Goal: Task Accomplishment & Management: Contribute content

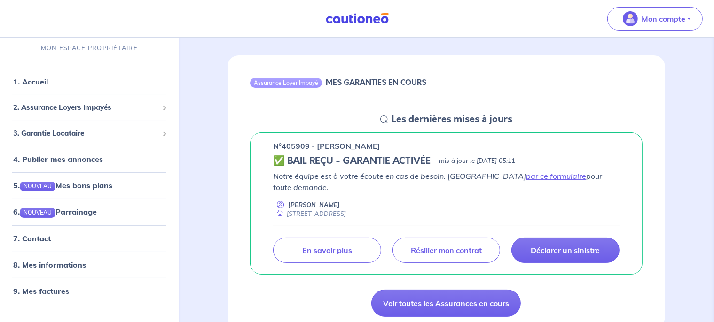
scroll to position [122, 0]
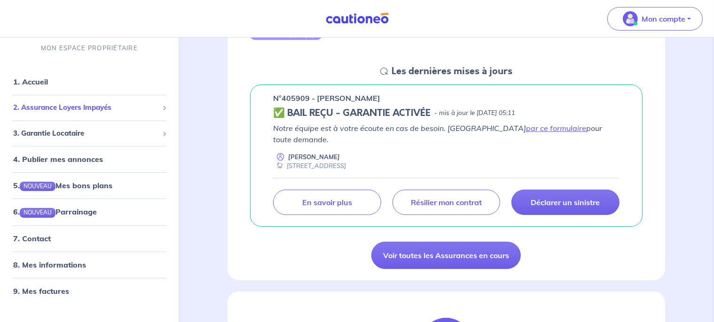
click at [105, 107] on span "2. Assurance Loyers Impayés" at bounding box center [85, 107] width 145 height 11
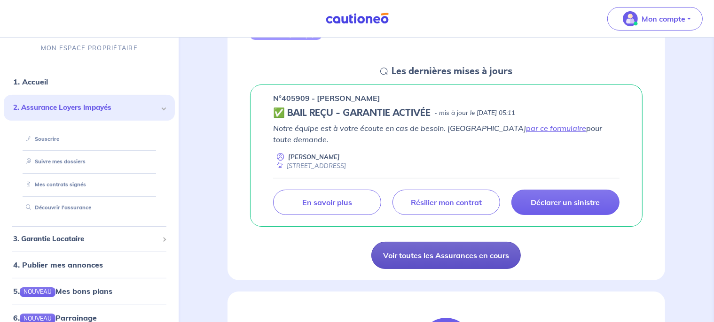
click at [463, 242] on link "Voir toutes les Assurances en cours" at bounding box center [445, 255] width 149 height 27
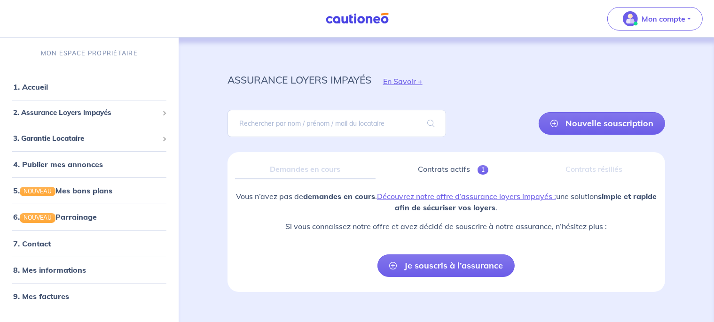
scroll to position [15, 0]
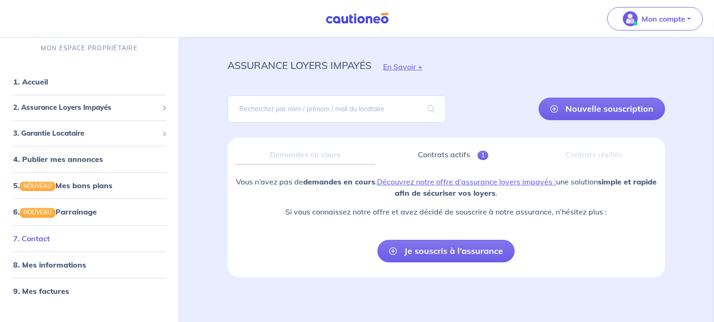
click at [41, 238] on link "7. Contact" at bounding box center [31, 237] width 37 height 9
click at [62, 106] on span "2. Assurance Loyers Impayés" at bounding box center [85, 107] width 145 height 11
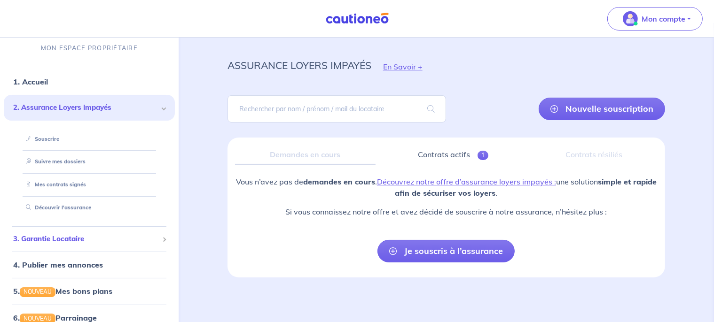
click at [69, 240] on span "3. Garantie Locataire" at bounding box center [85, 238] width 145 height 11
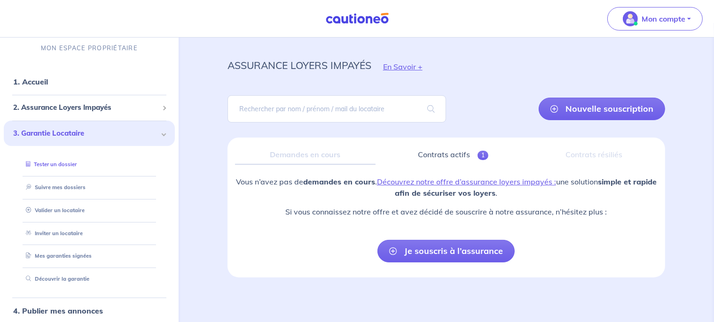
click at [67, 163] on link "Tester un dossier" at bounding box center [49, 164] width 54 height 7
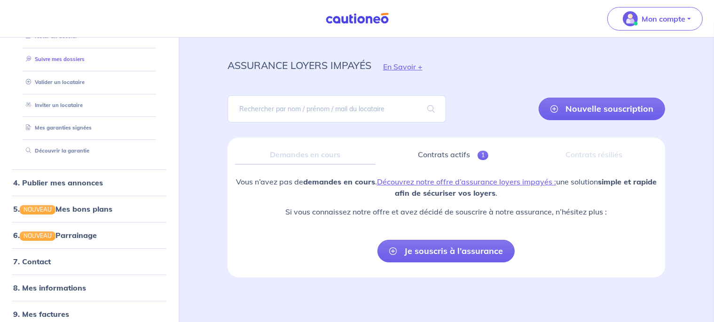
scroll to position [138, 0]
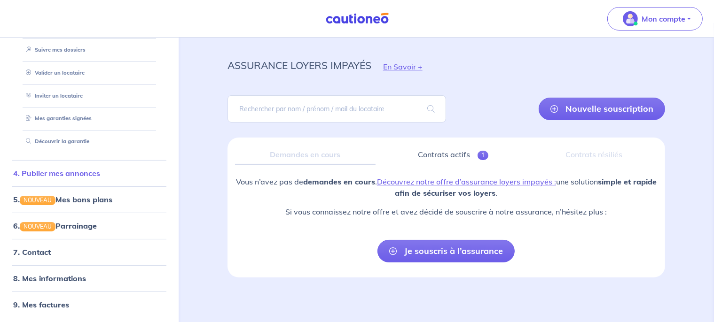
click at [79, 176] on link "4. Publier mes annonces" at bounding box center [56, 173] width 87 height 9
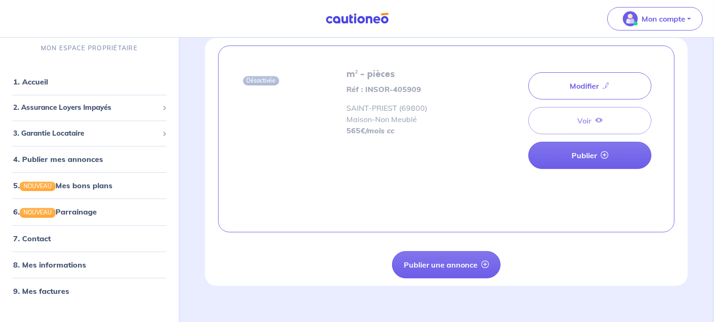
scroll to position [58, 0]
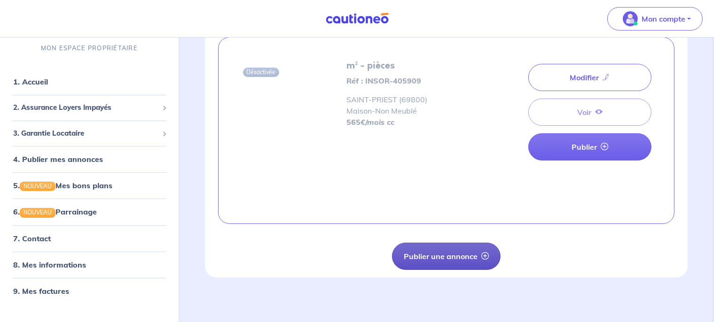
click at [463, 257] on button "Publier une annonce" at bounding box center [446, 256] width 109 height 27
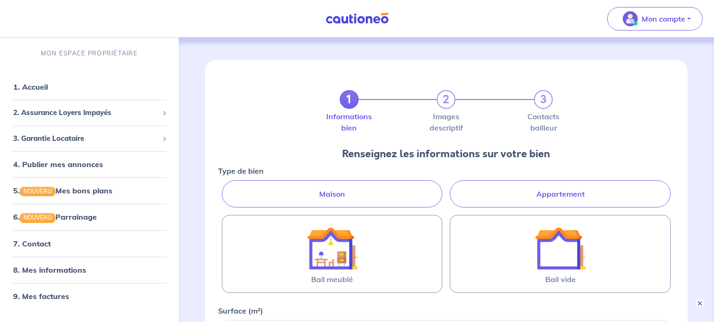
scroll to position [68, 0]
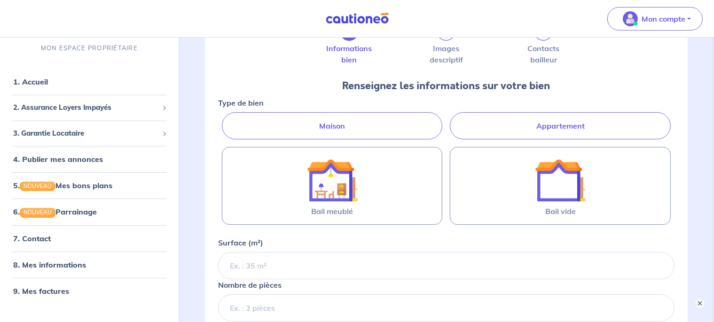
click at [499, 119] on label "Appartement" at bounding box center [560, 125] width 221 height 27
click at [224, 118] on input "Appartement" at bounding box center [221, 115] width 6 height 6
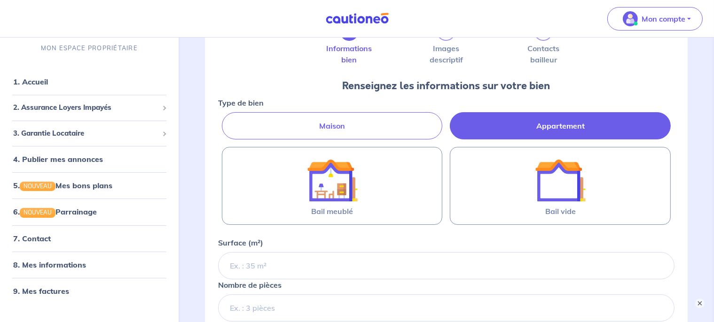
radio input "true"
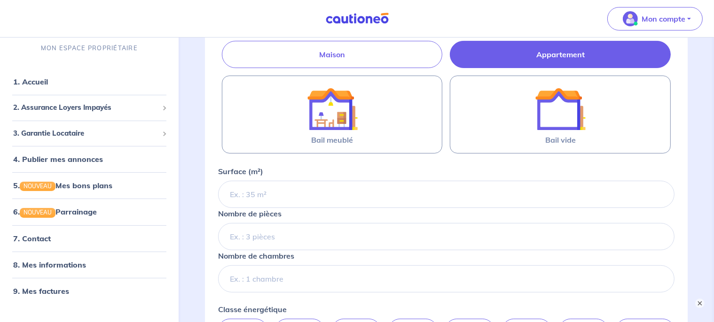
scroll to position [140, 0]
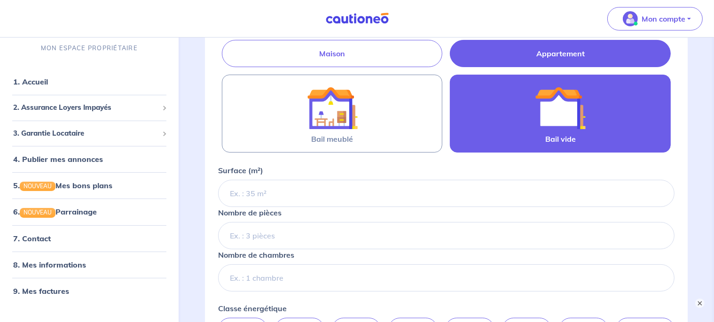
click at [471, 138] on label "Bail vide" at bounding box center [560, 114] width 221 height 78
click at [0, 0] on input "Bail vide" at bounding box center [0, 0] width 0 height 0
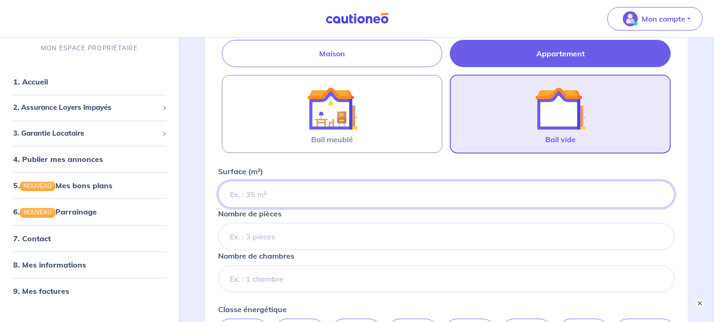
click at [347, 193] on input "Surface (m²)" at bounding box center [446, 194] width 456 height 27
type input "38"
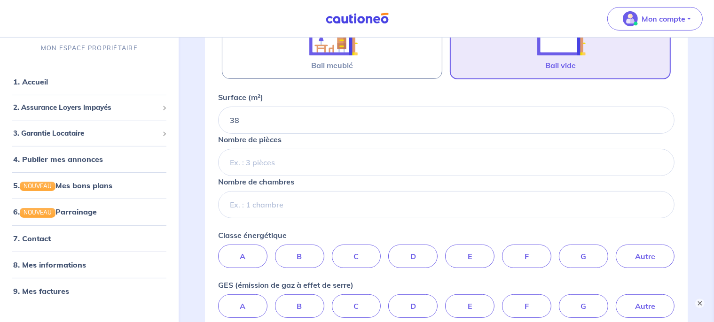
scroll to position [217, 0]
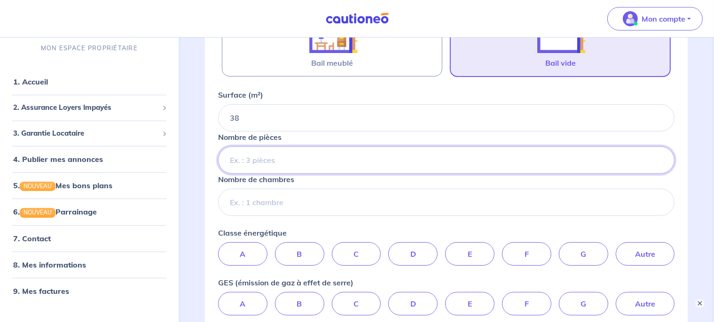
click at [341, 162] on input "Nombre de pièces" at bounding box center [446, 160] width 456 height 27
type input "2"
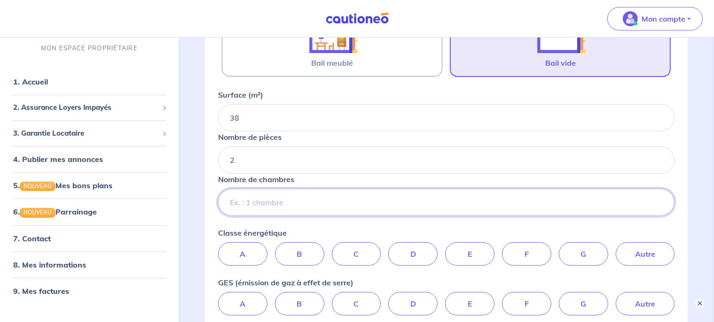
click at [325, 207] on input "Nombre de chambres" at bounding box center [446, 202] width 456 height 27
type input "1"
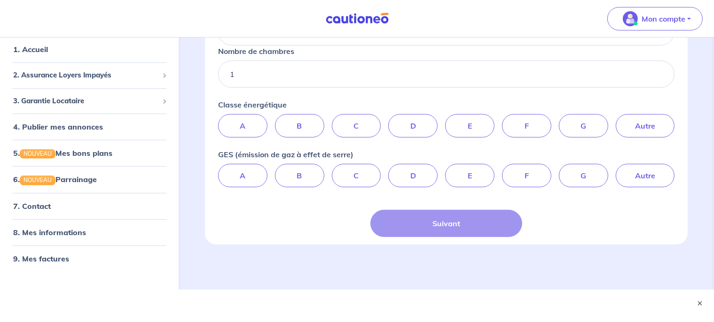
scroll to position [347, 0]
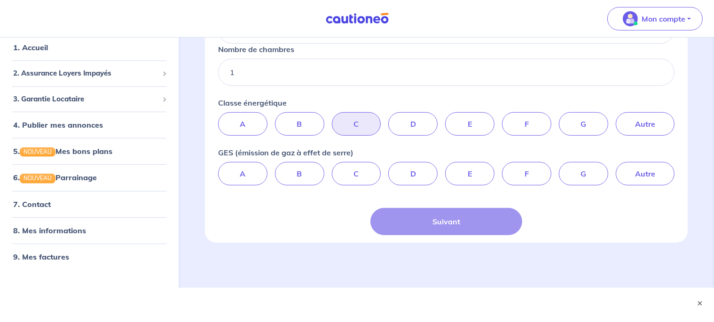
click at [368, 127] on label "C" at bounding box center [356, 123] width 49 height 23
click at [443, 118] on input "C" at bounding box center [446, 115] width 6 height 6
radio input "true"
click at [365, 176] on label "C" at bounding box center [356, 173] width 49 height 23
click at [443, 168] on input "C" at bounding box center [446, 165] width 6 height 6
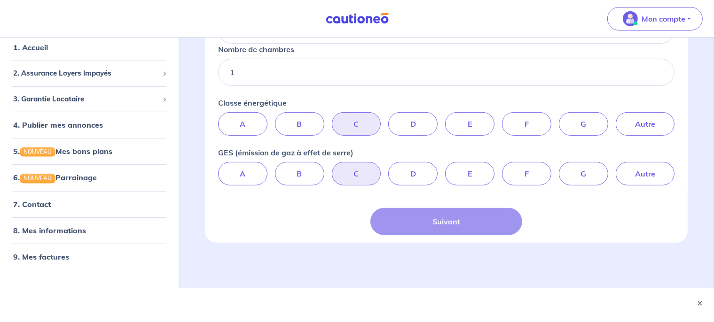
radio input "true"
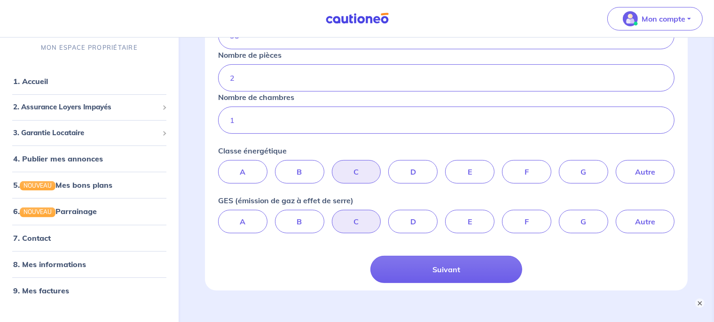
scroll to position [349, 0]
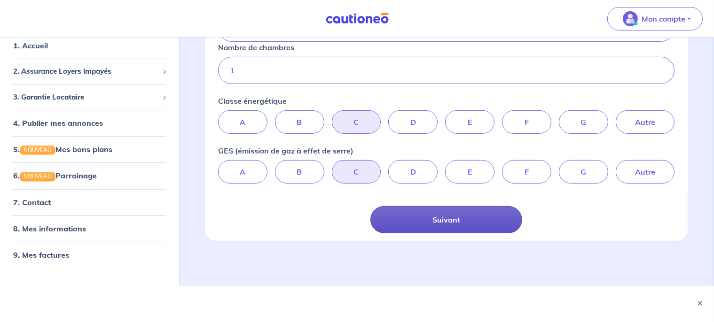
click at [448, 226] on button "Suivant" at bounding box center [446, 219] width 152 height 27
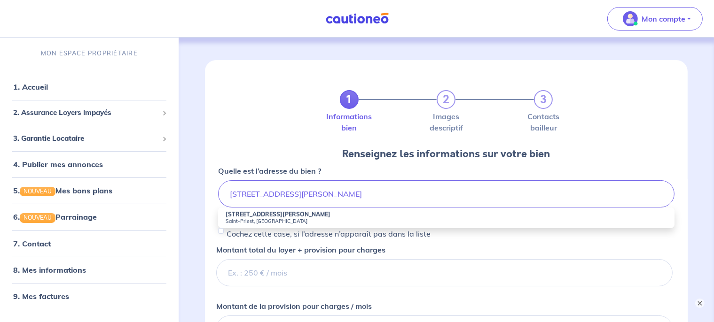
click at [305, 220] on small "Saint-Priest, France" at bounding box center [445, 221] width 441 height 7
type input "1 Rue du Maréchal Koenig, Saint-Priest, France"
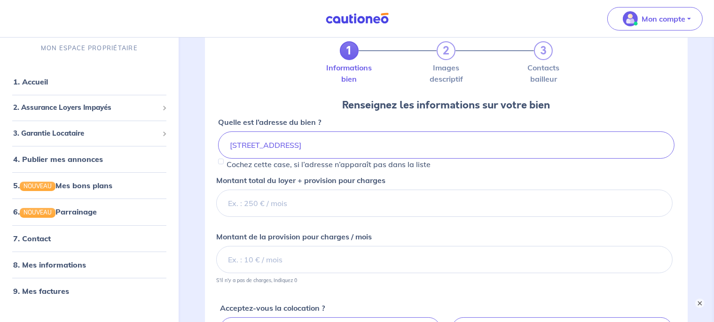
scroll to position [62, 0]
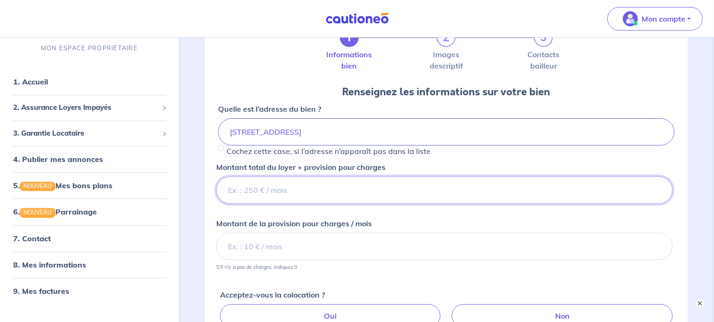
click at [298, 195] on input "Montant total du loyer + provision pour charges" at bounding box center [444, 190] width 456 height 27
type input "500"
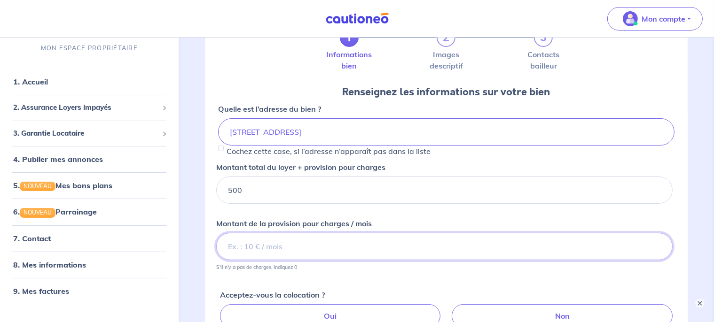
click at [280, 246] on input "Montant de la provision pour charges / mois" at bounding box center [444, 246] width 456 height 27
click at [238, 244] on input "135" at bounding box center [444, 246] width 456 height 27
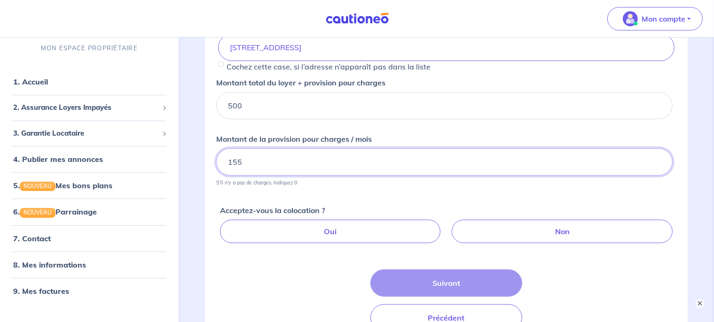
scroll to position [148, 0]
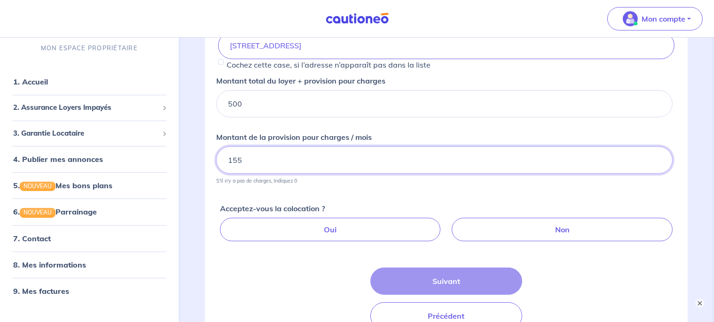
type input "155"
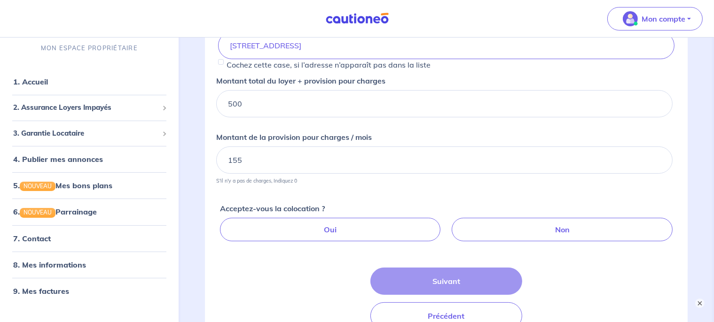
click at [505, 242] on div "Oui Non" at bounding box center [448, 231] width 456 height 27
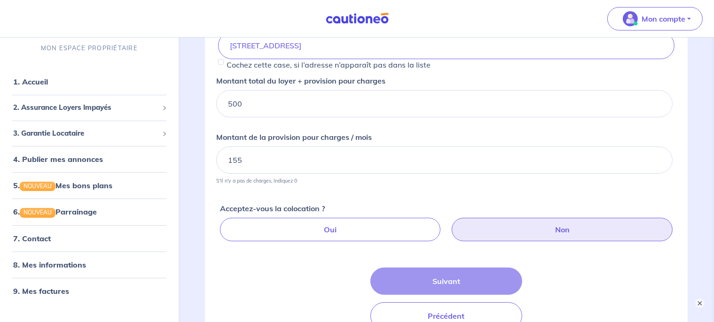
click at [516, 236] on label "Non" at bounding box center [561, 229] width 221 height 23
click at [451, 224] on input "Non" at bounding box center [448, 221] width 6 height 6
radio input "true"
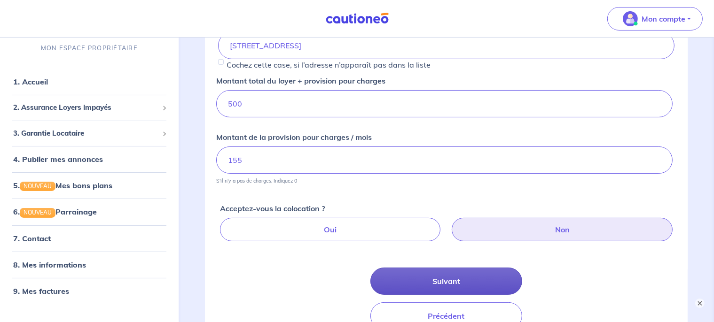
click at [462, 273] on button "Suivant" at bounding box center [446, 281] width 152 height 27
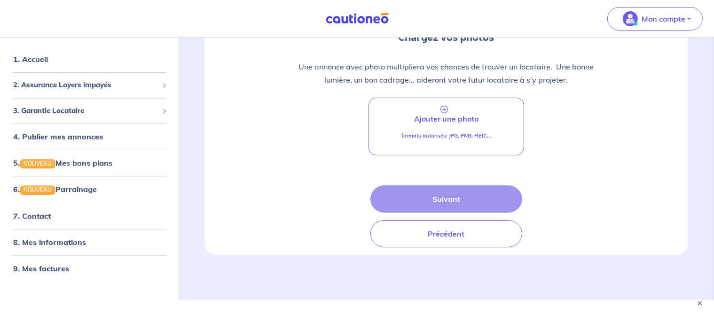
scroll to position [118, 0]
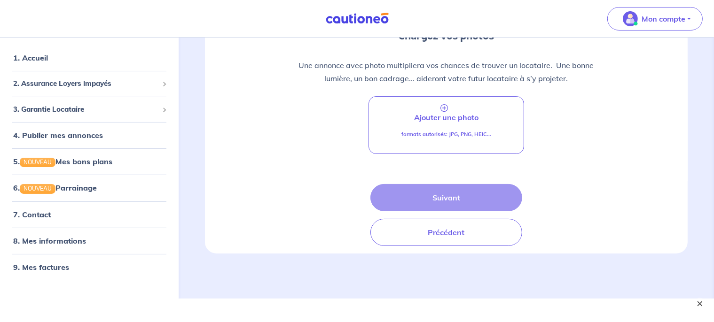
click at [698, 303] on button "×" at bounding box center [699, 303] width 11 height 11
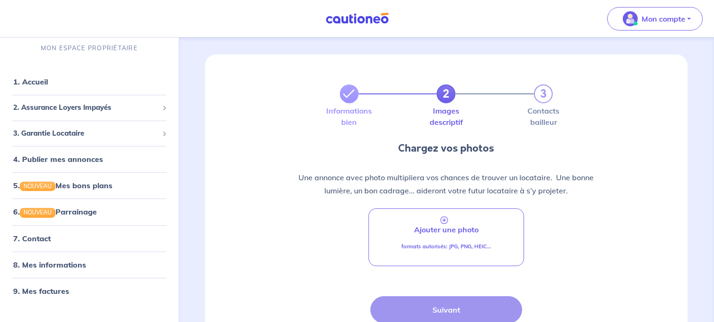
scroll to position [0, 0]
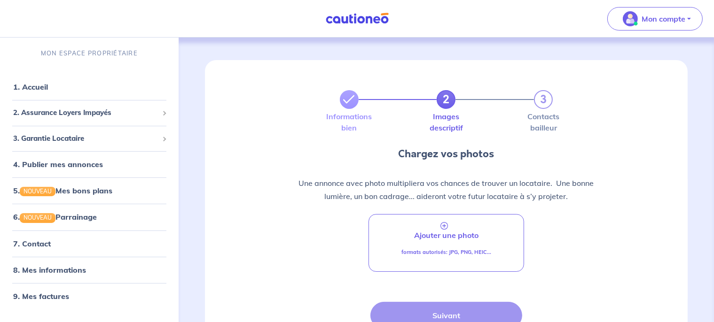
click at [63, 268] on link "8. Mes informations" at bounding box center [48, 269] width 70 height 9
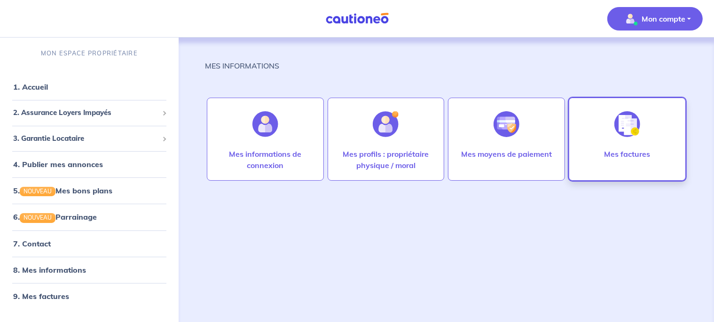
click at [622, 132] on img at bounding box center [627, 124] width 26 height 26
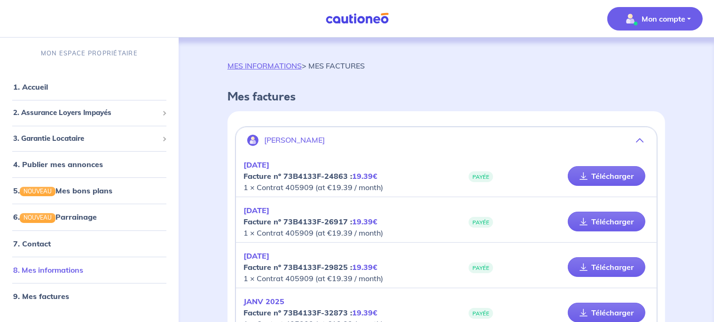
click at [44, 271] on link "8. Mes informations" at bounding box center [48, 269] width 70 height 9
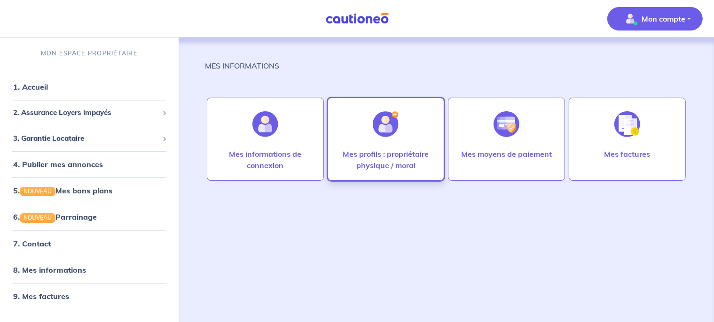
click at [375, 135] on img at bounding box center [386, 124] width 26 height 26
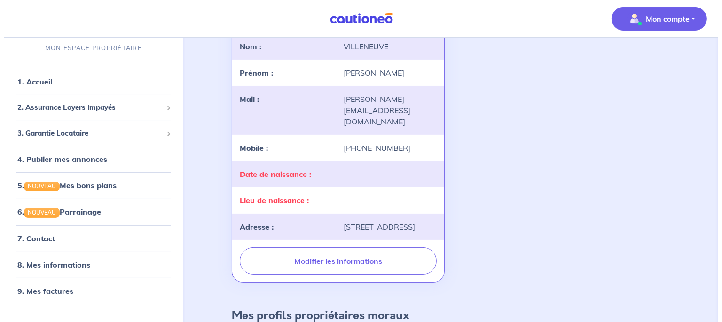
scroll to position [128, 0]
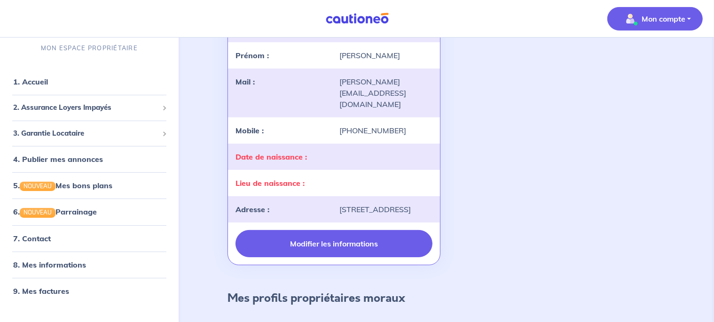
click at [328, 234] on button "Modifier les informations" at bounding box center [333, 243] width 197 height 27
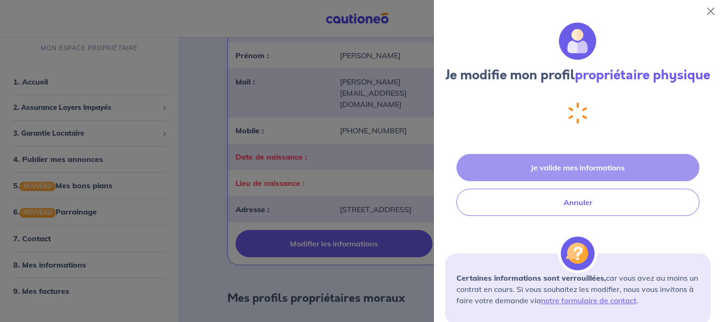
select select "FR"
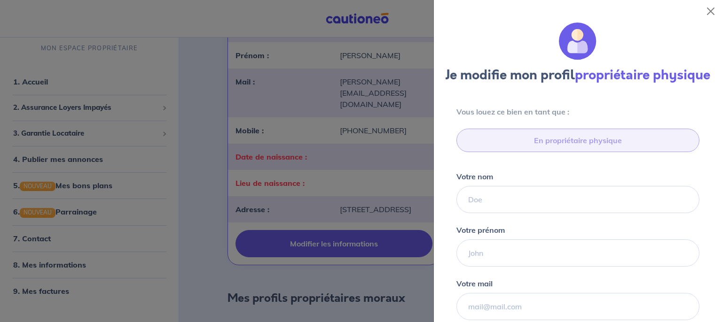
type input "06 67 48 64 01"
type input "[STREET_ADDRESS]"
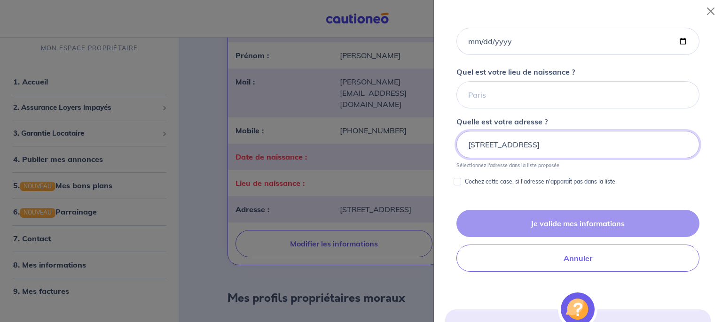
scroll to position [373, 0]
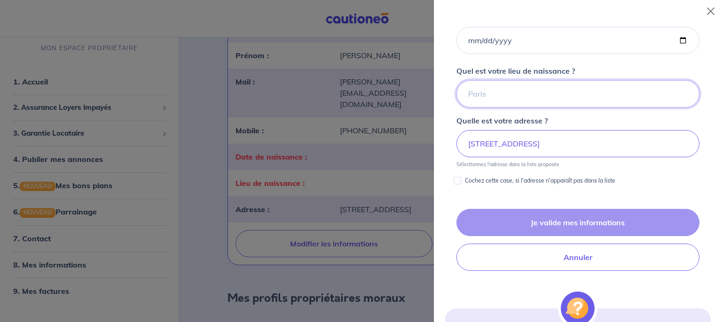
click at [542, 108] on input "Quel est votre lieu de naissance ?" at bounding box center [577, 93] width 243 height 27
type input "Oullins"
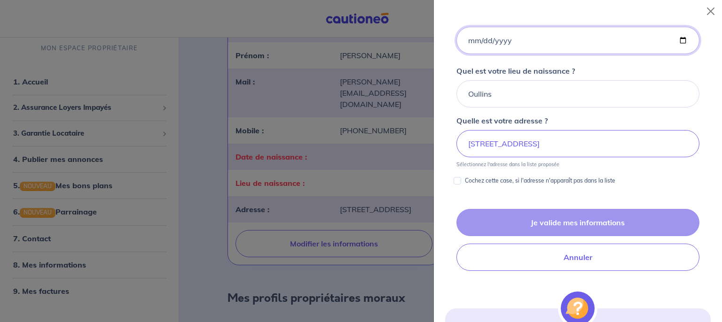
click at [542, 50] on input "Quelle est votre date de naissance ?" at bounding box center [577, 40] width 243 height 27
type input "1978-06-29"
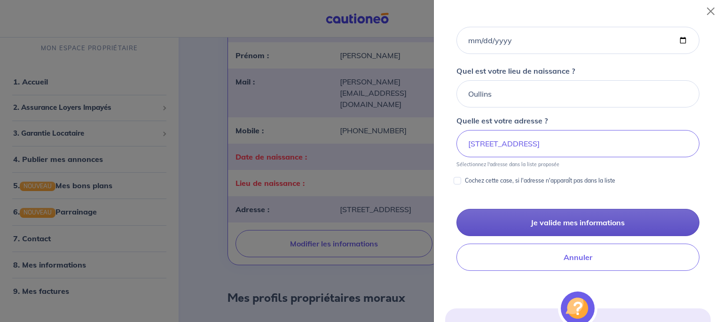
click at [564, 236] on button "Je valide mes informations" at bounding box center [577, 222] width 243 height 27
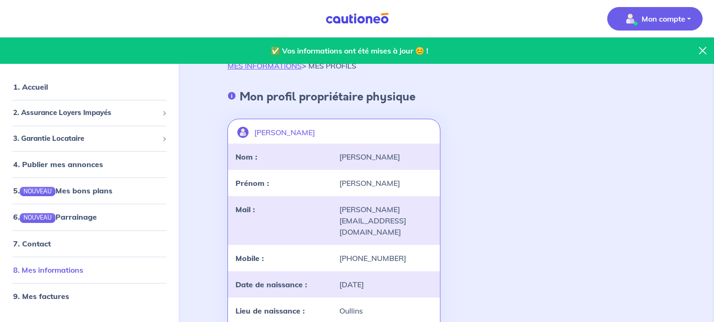
click at [73, 272] on link "8. Mes informations" at bounding box center [48, 269] width 70 height 9
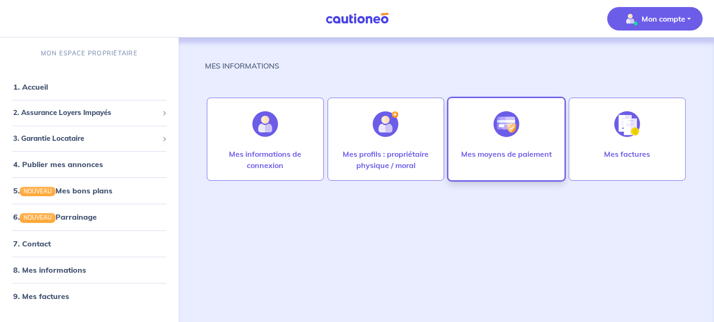
click at [524, 134] on div at bounding box center [506, 124] width 41 height 48
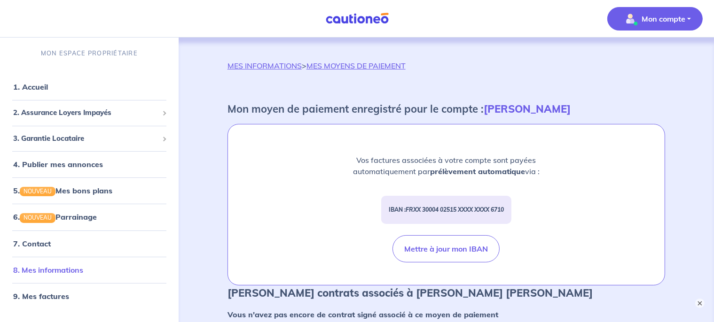
click at [62, 268] on link "8. Mes informations" at bounding box center [48, 269] width 70 height 9
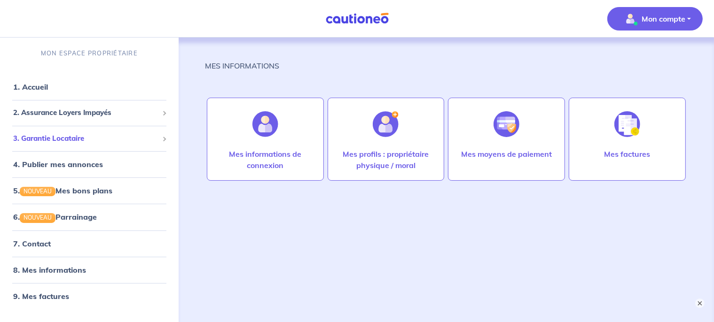
click at [52, 130] on div "3. Garantie Locataire" at bounding box center [89, 139] width 171 height 18
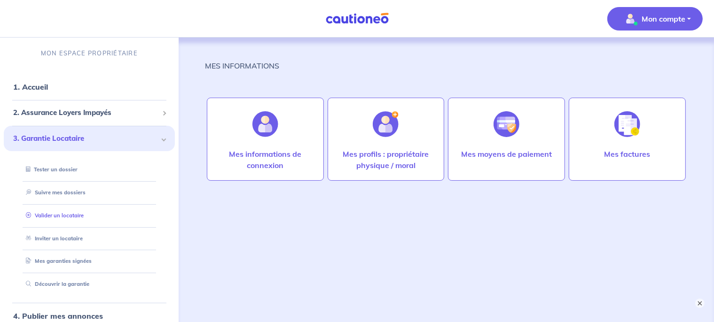
scroll to position [24, 0]
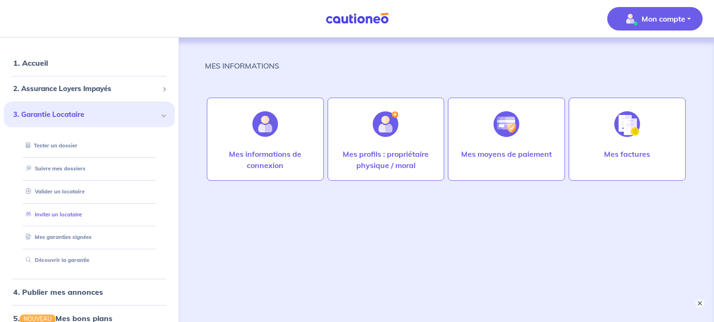
click at [65, 213] on link "Inviter un locataire" at bounding box center [52, 214] width 60 height 7
select select "FR"
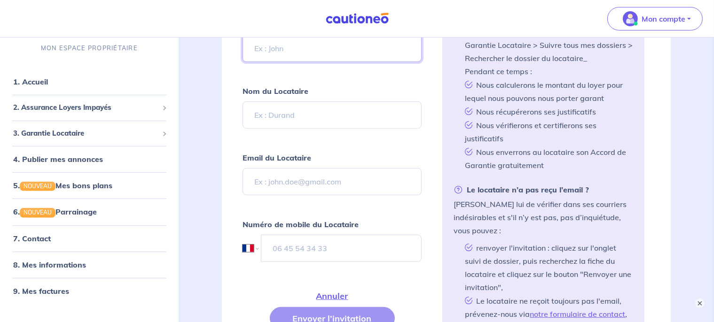
scroll to position [304, 0]
click at [93, 186] on link "5. NOUVEAU Mes bons plans" at bounding box center [62, 185] width 98 height 9
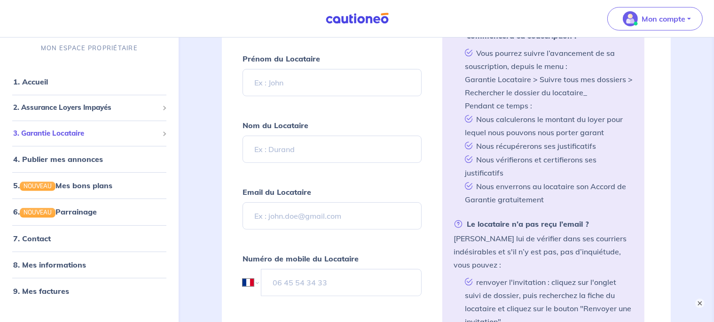
click at [79, 134] on span "3. Garantie Locataire" at bounding box center [85, 133] width 145 height 11
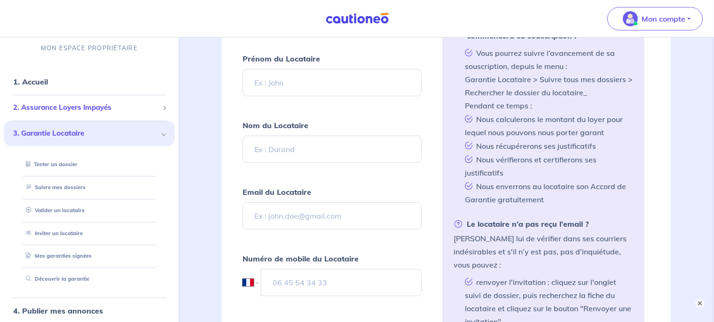
click at [105, 108] on span "2. Assurance Loyers Impayés" at bounding box center [85, 107] width 145 height 11
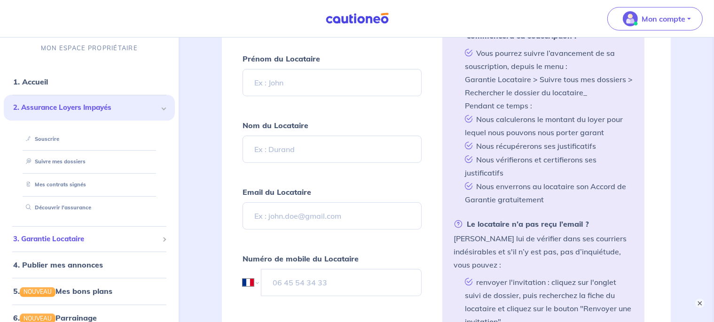
click at [54, 237] on span "3. Garantie Locataire" at bounding box center [85, 238] width 145 height 11
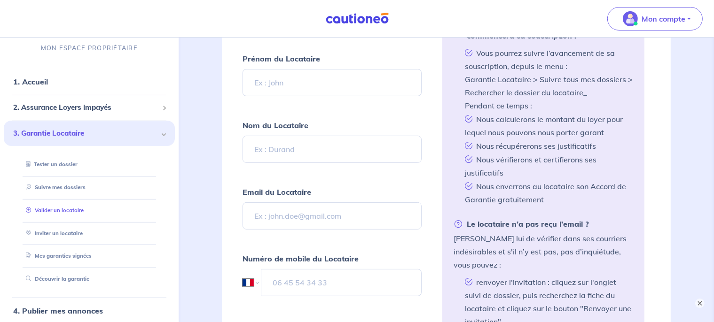
scroll to position [66, 0]
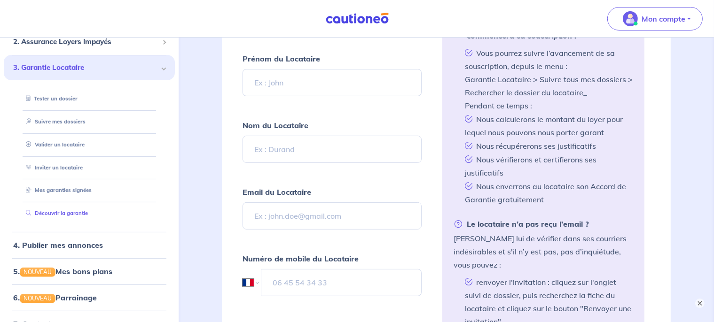
click at [65, 217] on link "Découvrir la garantie" at bounding box center [55, 213] width 66 height 7
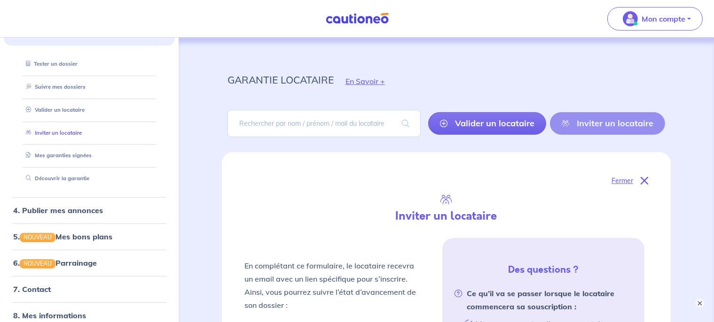
scroll to position [116, 0]
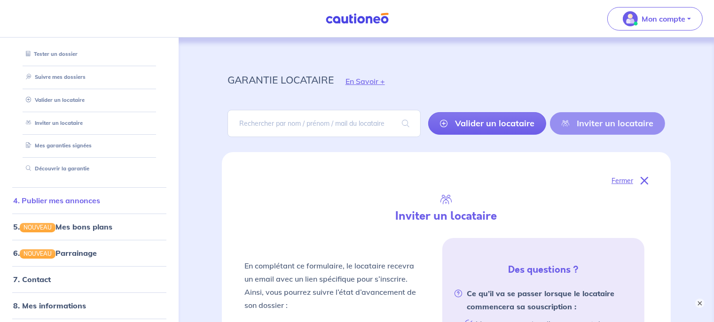
click at [73, 198] on link "4. Publier mes annonces" at bounding box center [56, 200] width 87 height 9
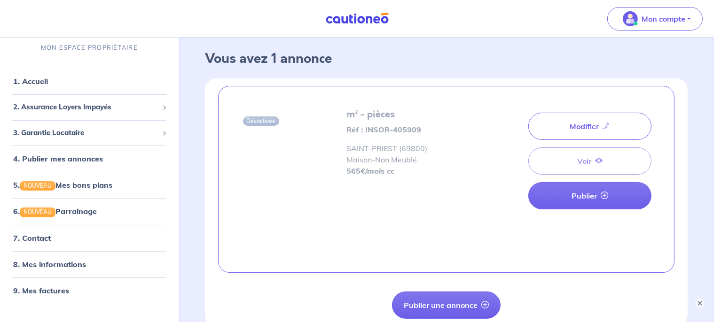
scroll to position [8, 0]
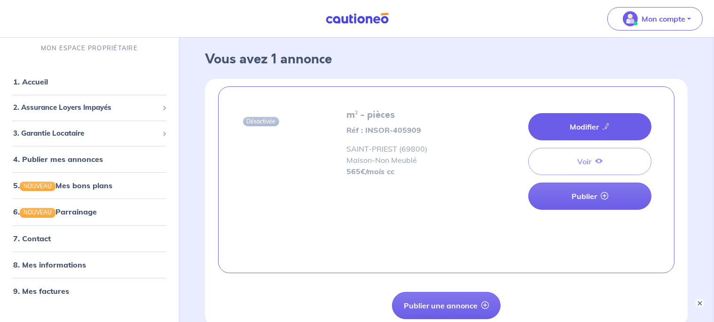
click at [582, 136] on link "Modifier" at bounding box center [589, 126] width 123 height 27
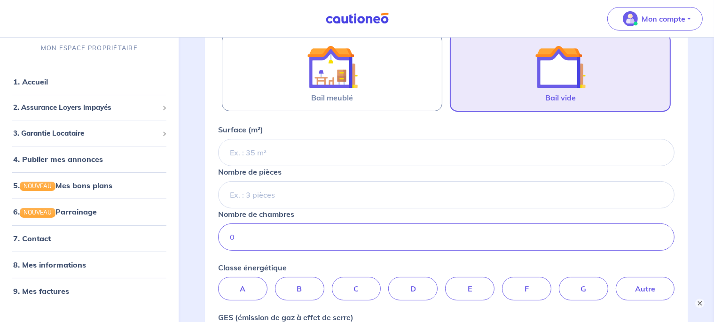
scroll to position [194, 0]
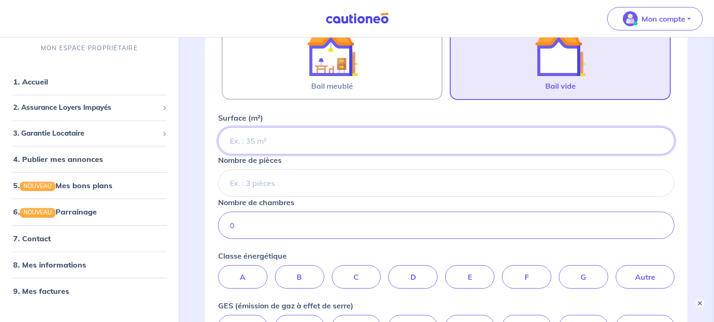
click at [326, 142] on input "Surface (m²)" at bounding box center [446, 140] width 456 height 27
type input "38"
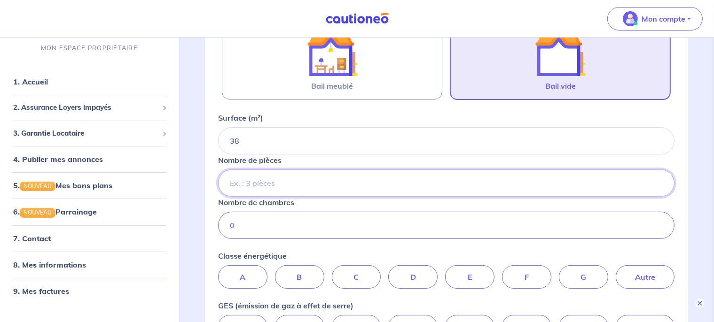
click at [299, 179] on input "Nombre de pièces" at bounding box center [446, 183] width 456 height 27
type input "2"
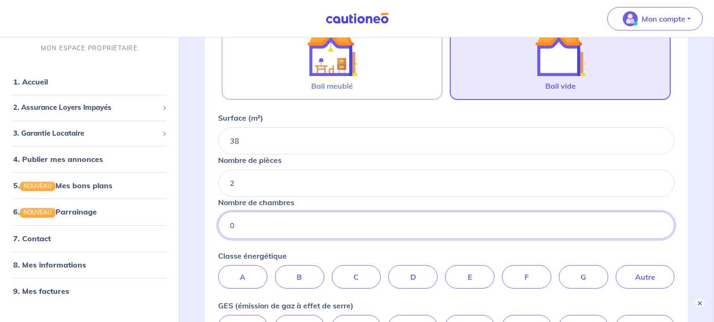
click at [273, 222] on input "0" at bounding box center [446, 225] width 456 height 27
type input "1"
click at [657, 223] on input "1" at bounding box center [446, 225] width 456 height 27
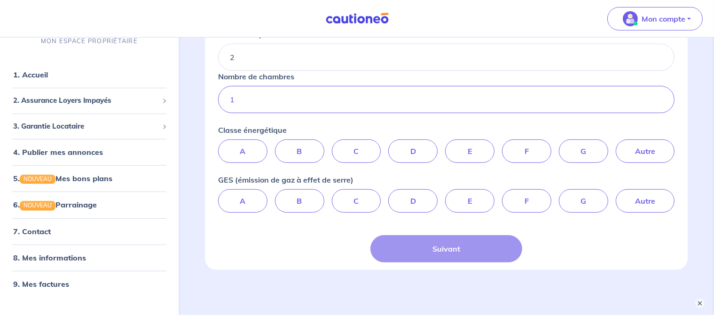
scroll to position [329, 0]
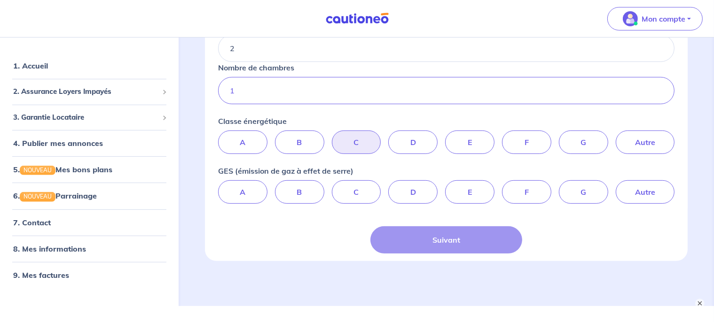
click at [360, 144] on label "C" at bounding box center [356, 142] width 49 height 23
click at [443, 137] on input "C" at bounding box center [446, 134] width 6 height 6
radio input "true"
click at [362, 194] on label "C" at bounding box center [356, 191] width 49 height 23
click at [443, 186] on input "C" at bounding box center [446, 183] width 6 height 6
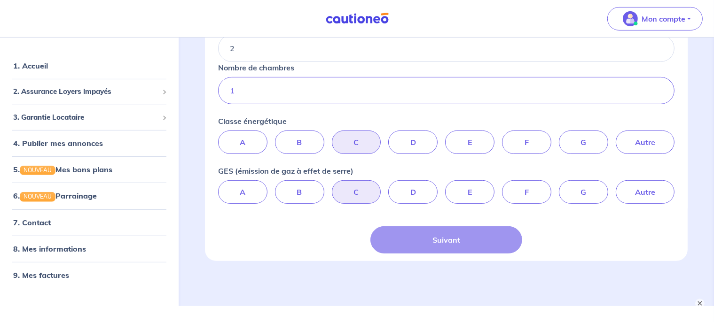
radio input "true"
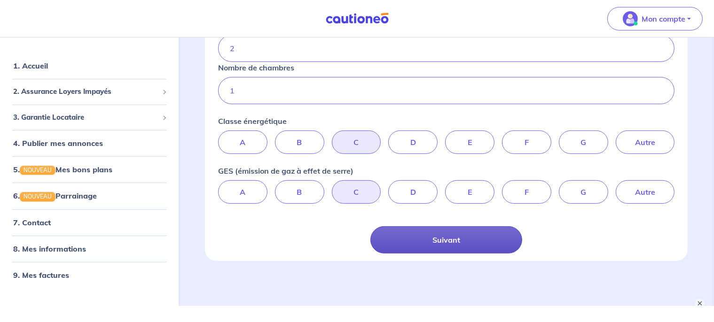
click at [450, 247] on button "Suivant" at bounding box center [446, 239] width 152 height 27
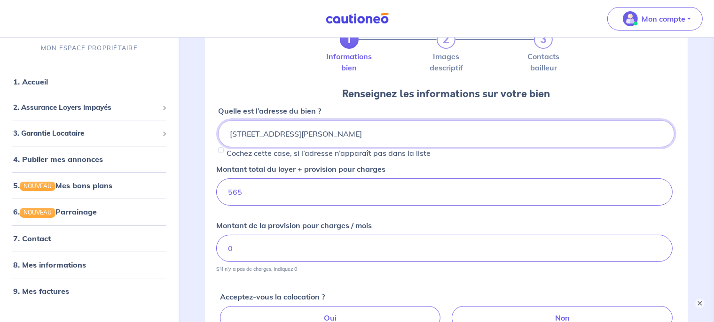
scroll to position [62, 0]
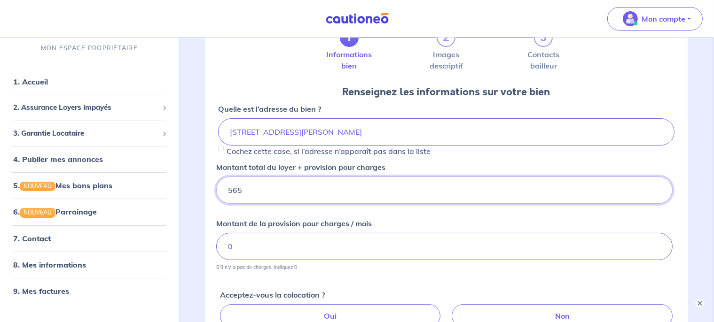
drag, startPoint x: 281, startPoint y: 190, endPoint x: 191, endPoint y: 188, distance: 90.7
click at [216, 188] on input "565" at bounding box center [444, 190] width 456 height 27
type input "635"
click at [234, 248] on input "0" at bounding box center [444, 246] width 456 height 27
type input "135"
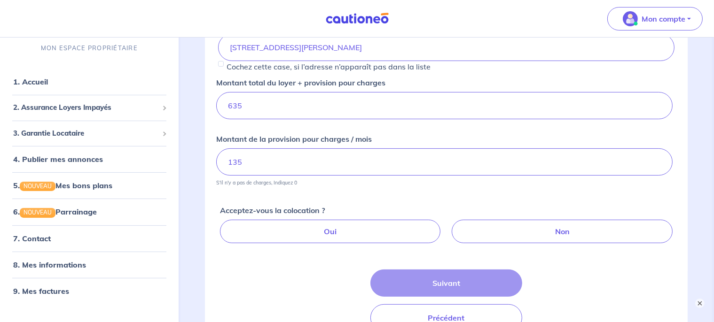
scroll to position [161, 0]
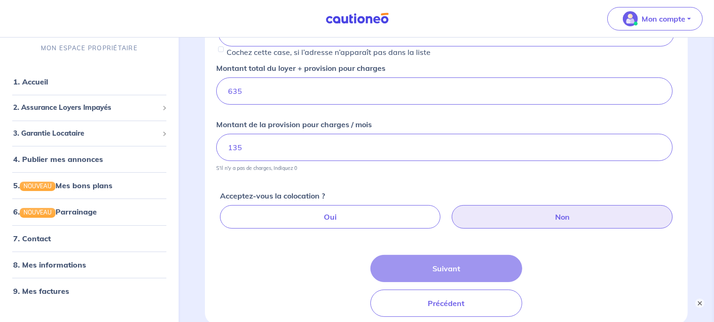
click at [510, 210] on label "Non" at bounding box center [561, 216] width 221 height 23
click at [451, 210] on input "Non" at bounding box center [448, 208] width 6 height 6
radio input "true"
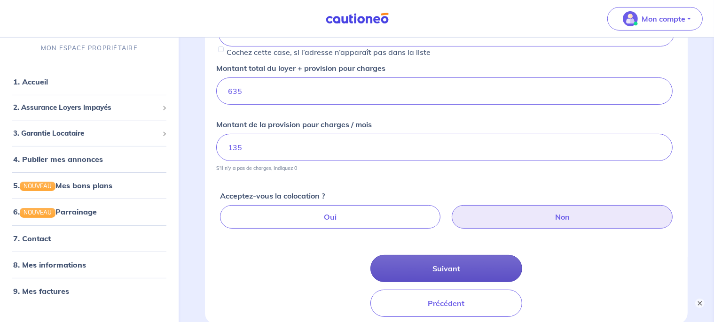
click at [437, 268] on button "Suivant" at bounding box center [446, 268] width 152 height 27
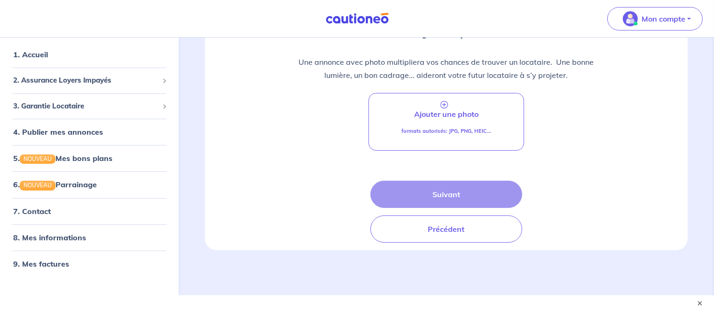
scroll to position [122, 0]
click at [420, 205] on div "Suivant Précédent" at bounding box center [446, 211] width 152 height 62
click at [458, 183] on div "Suivant Précédent" at bounding box center [446, 211] width 152 height 62
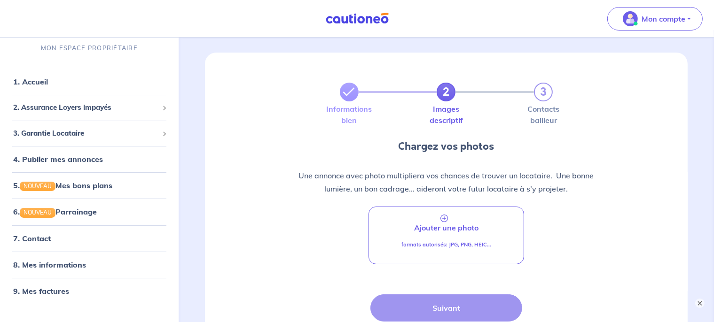
scroll to position [0, 0]
